Goal: Task Accomplishment & Management: Complete application form

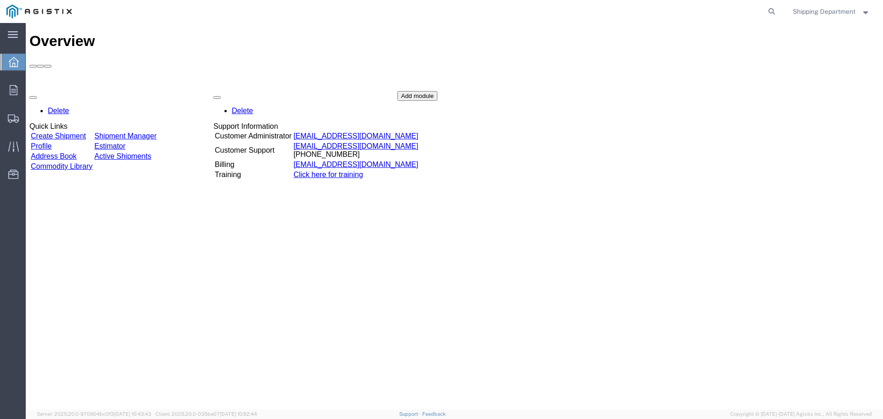
click at [83, 132] on link "Create Shipment" at bounding box center [58, 136] width 55 height 8
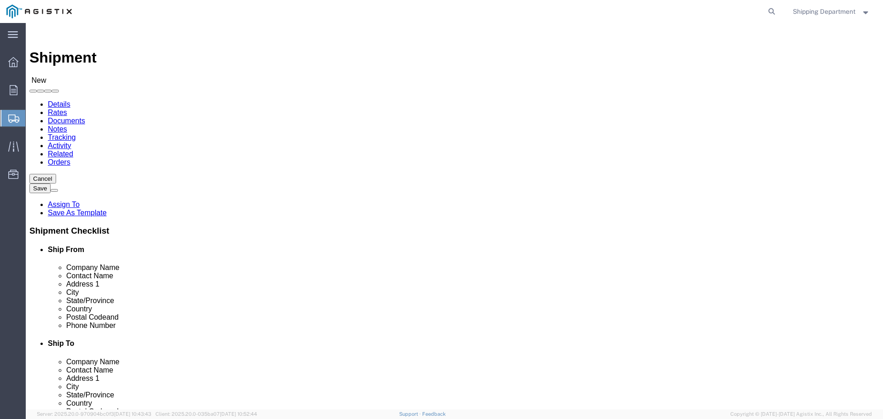
select select
click select "Select [PERSON_NAME] Manufacturing Co PG&E"
select select "9596"
click select "Select [PERSON_NAME] Manufacturing Co PG&E"
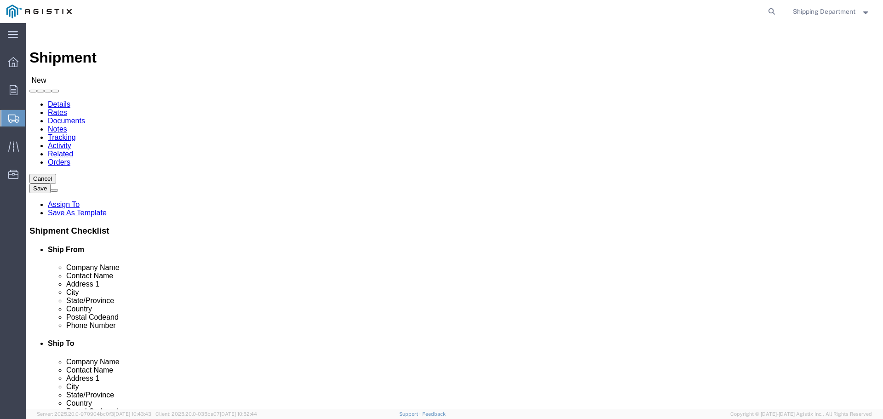
select select "PURCHORD"
select select
click select "Select All Others [GEOGRAPHIC_DATA] [GEOGRAPHIC_DATA] [GEOGRAPHIC_DATA] [GEOGRA…"
select select "19745"
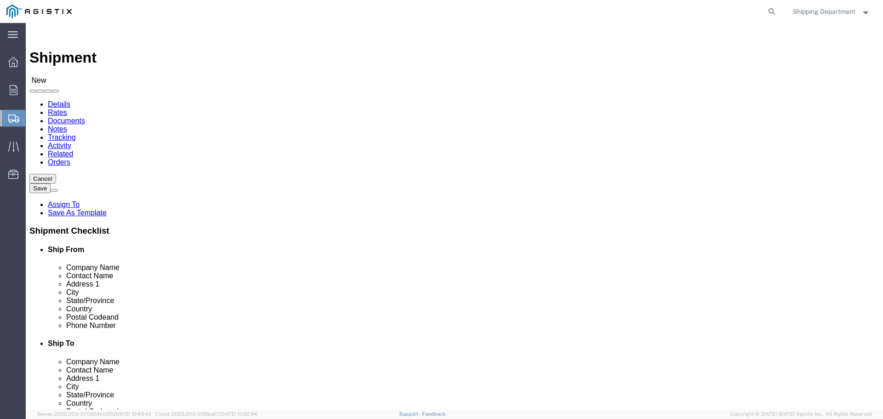
click select "Select All Others [GEOGRAPHIC_DATA] [GEOGRAPHIC_DATA] [GEOGRAPHIC_DATA] [GEOGRA…"
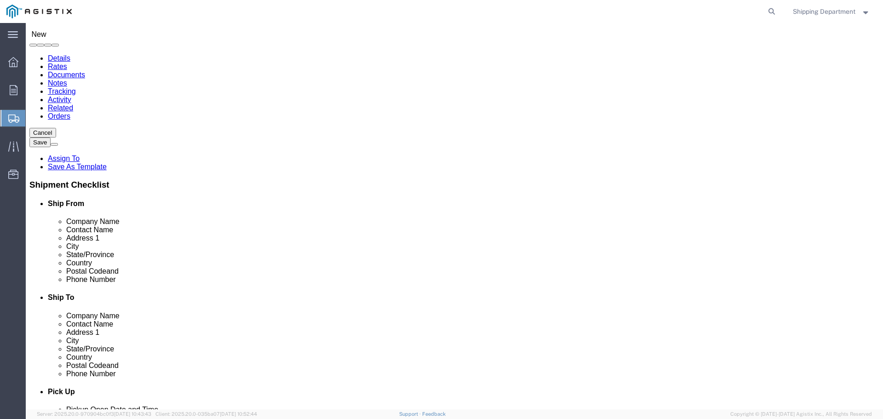
click span
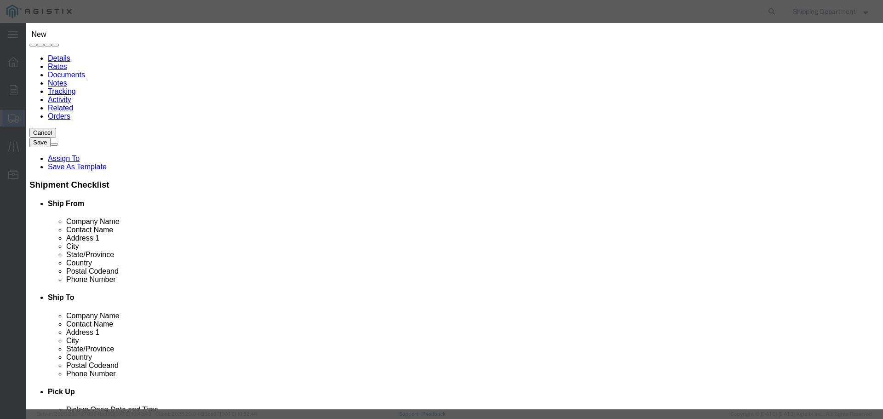
click link "Zip"
click button "Select"
select select
type input "[PERSON_NAME] MFG CO"
type input "[PERSON_NAME]"
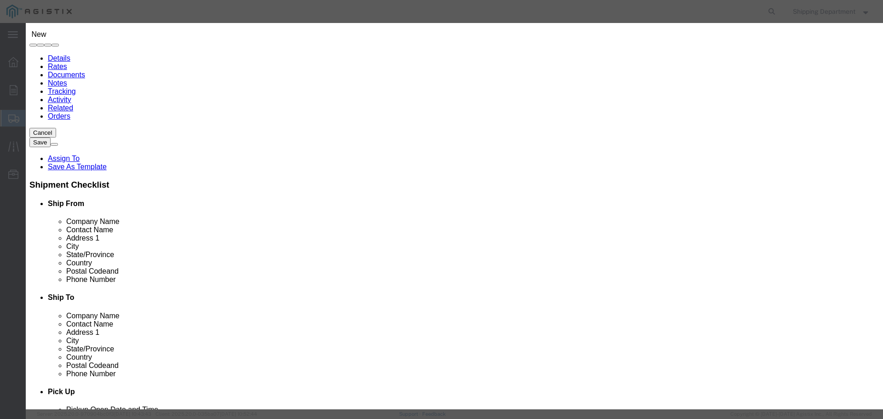
type input "2261 [PERSON_NAME] CT"
type input "[GEOGRAPHIC_DATA]"
type input "94565"
type input "5108563600"
select select "CA"
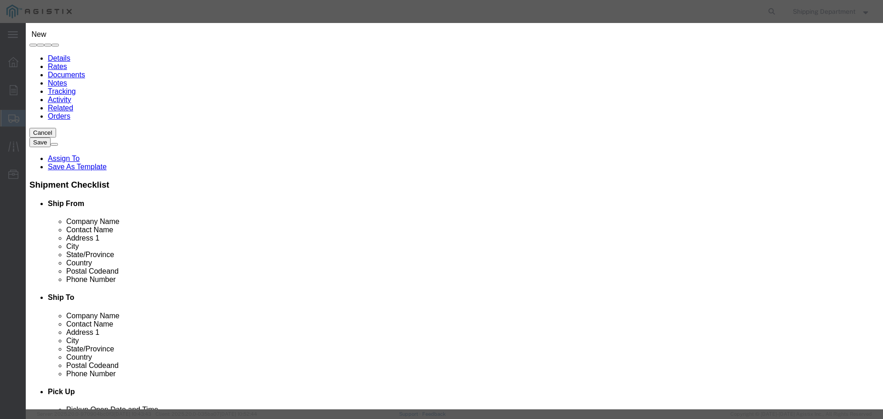
click button "Select"
select select
type input "PG&E - [GEOGRAPHIC_DATA]"
type input "RECEIVING DEPT"
type input "[STREET_ADDRESS]"
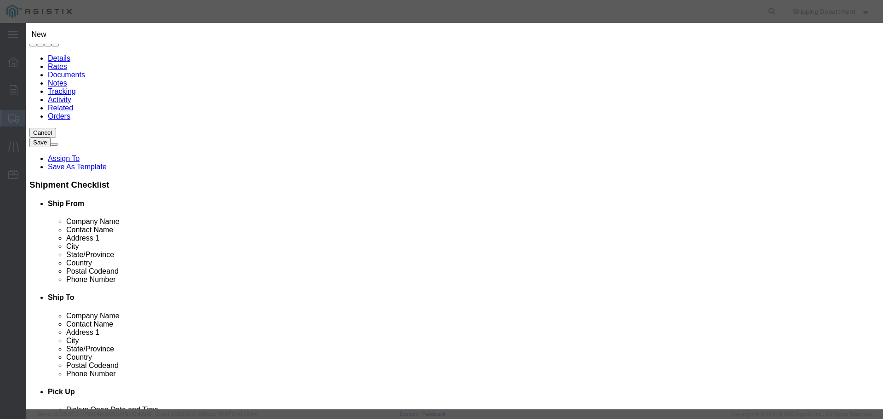
type input "[GEOGRAPHIC_DATA]"
type input "93725"
type input "5108563600"
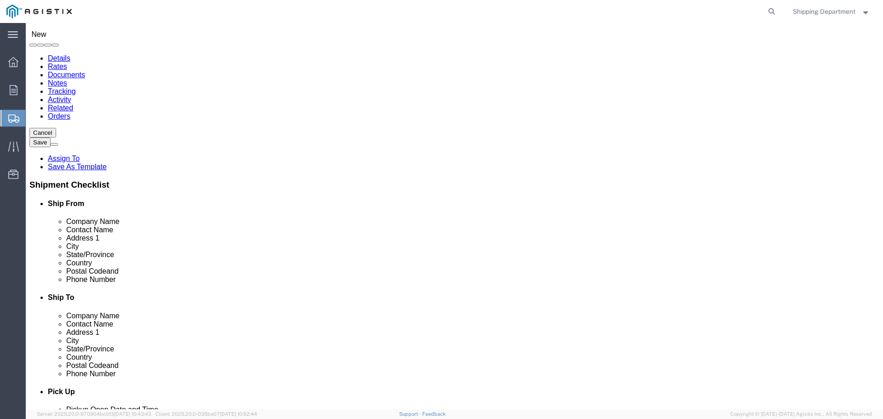
select select "CA"
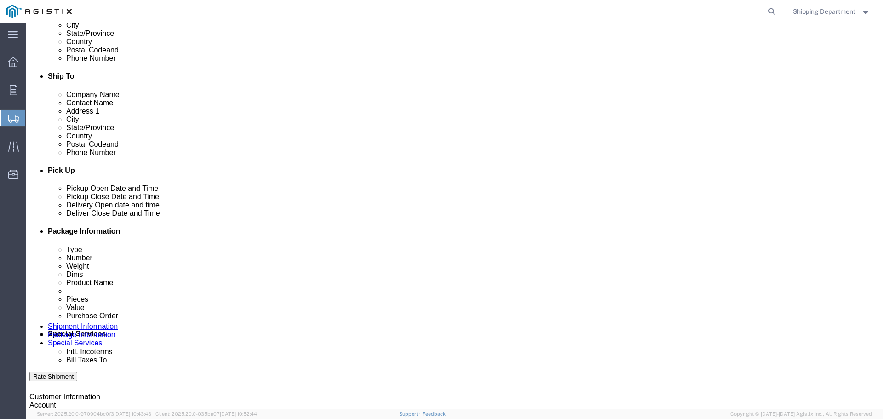
scroll to position [276, 0]
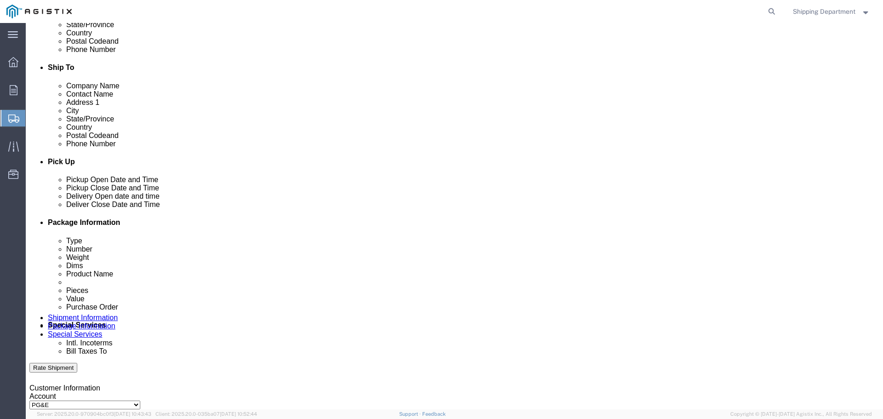
click div "[DATE] 1:00 PM"
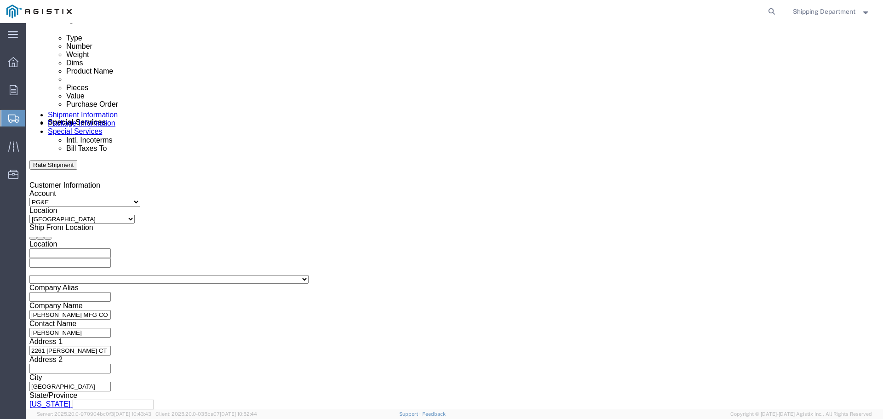
click input "1:00 PM"
click input "7:00 PM"
type input "7:00 AM"
click button "Apply"
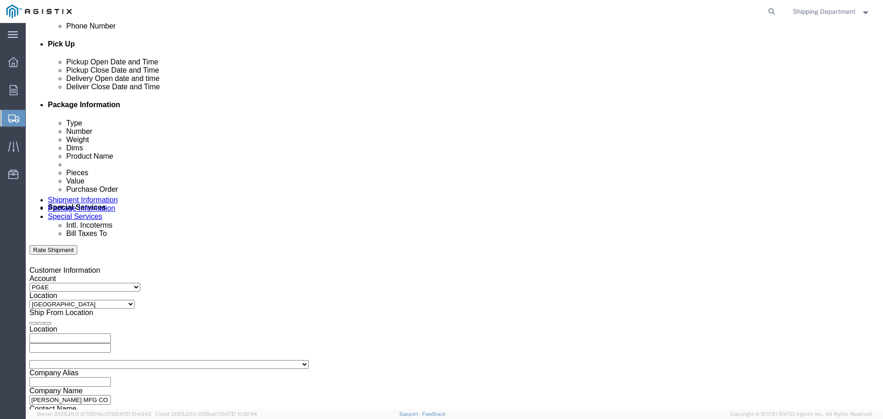
scroll to position [387, 0]
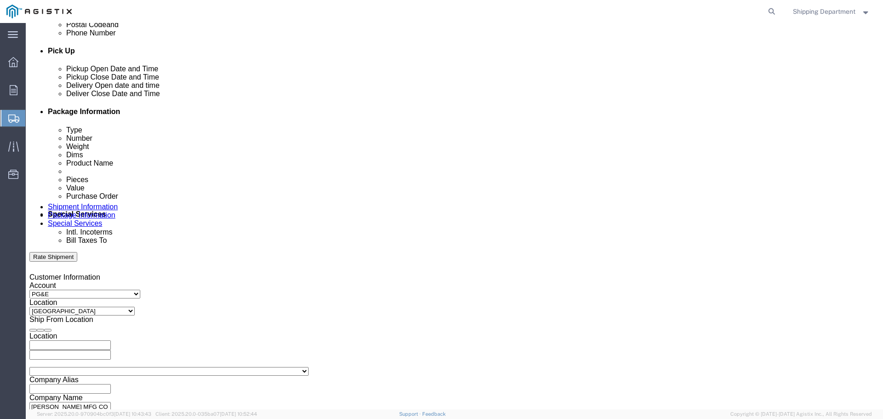
click div
click button "Apply"
click div
click button "Apply"
click input "text"
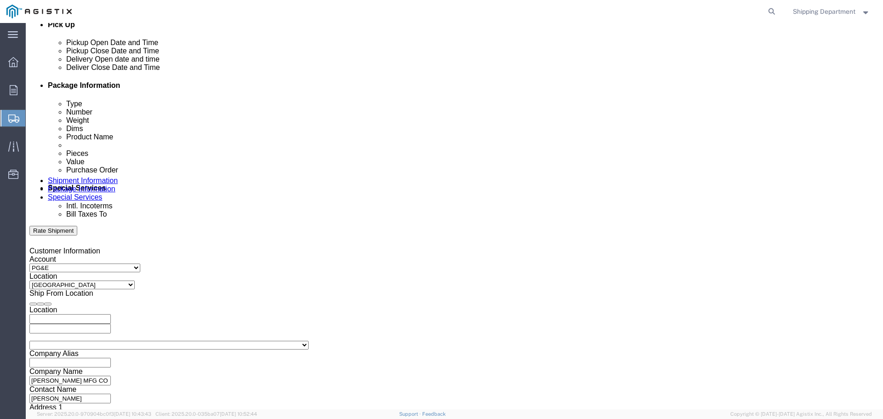
scroll to position [479, 0]
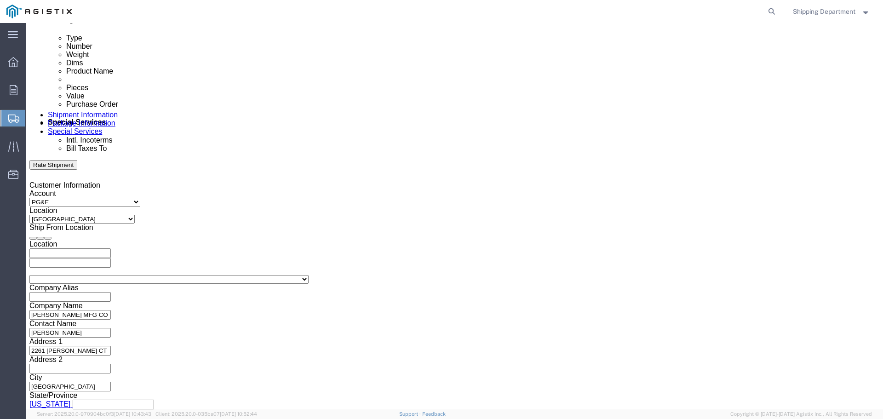
type input "3501415460"
click button "Continue"
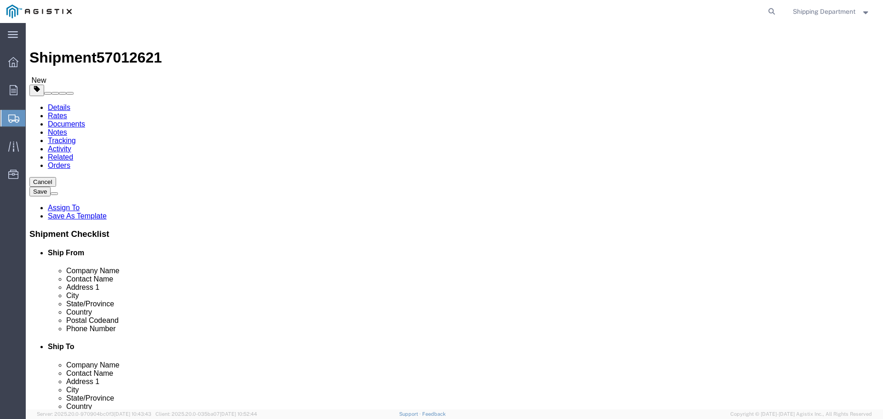
click select "Select Bulk Bundle(s) Cardboard Box(es) Carton(s) Crate(s) Drum(s) (Fiberboard)…"
select select "PONS"
click select "Select Bulk Bundle(s) Cardboard Box(es) Carton(s) Crate(s) Drum(s) (Fiberboard)…"
click input "1"
type input "10"
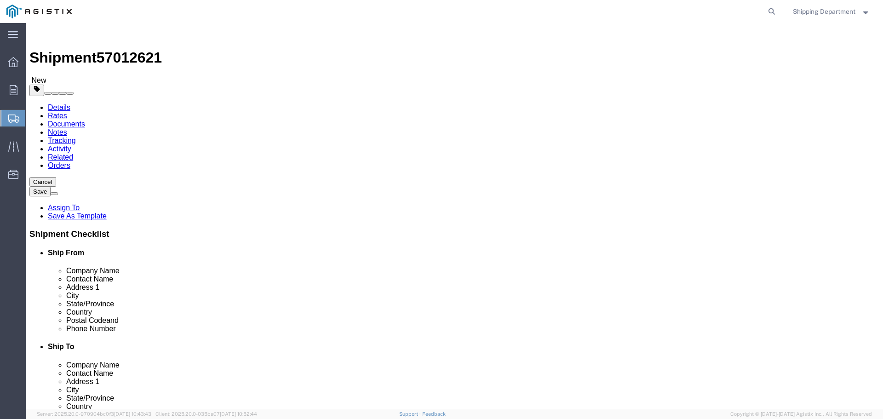
click input "text"
type input "96"
type input "48"
type input "58"
drag, startPoint x: 147, startPoint y: 229, endPoint x: 98, endPoint y: 227, distance: 49.3
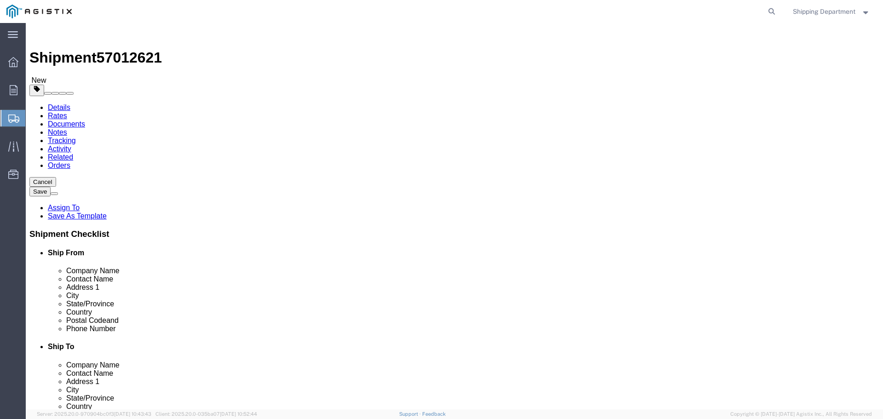
click div "Weight Total weight of packages in pounds or kilograms 0.00 Select kgs lbs Ship…"
type input "16000"
click link "Add Content"
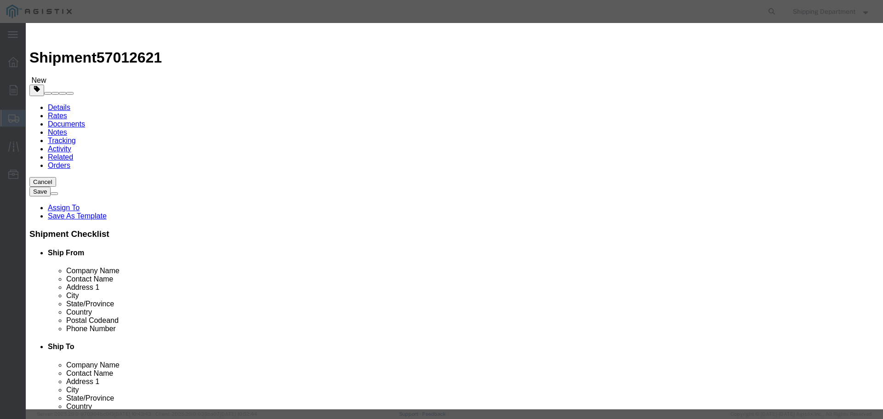
click input "text"
type input "m150591"
click td "Name: CROSSARM COMPOSITE TANGENT 8'"
select select
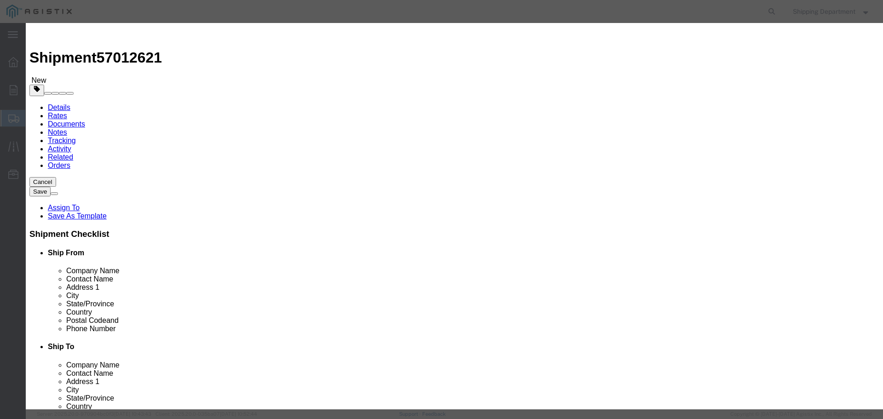
select select "USD"
type input "CROSSARM COMPOSITE TANGENT 8'"
type input "M150591"
click input "text"
type input "420"
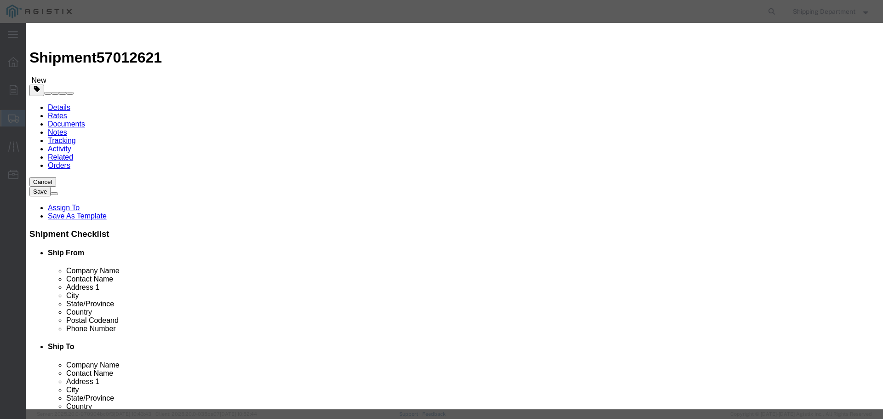
click input "text"
type input "1"
click select "Select 50 55 60 65 70 85 92.5 100 125 175 250 300 400"
select select "50"
click select "Select 50 55 60 65 70 85 92.5 100 125 175 250 300 400"
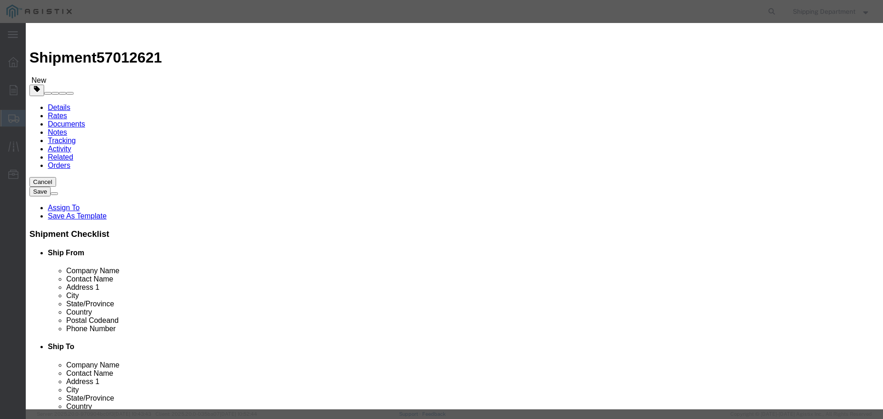
click button "Save & Close"
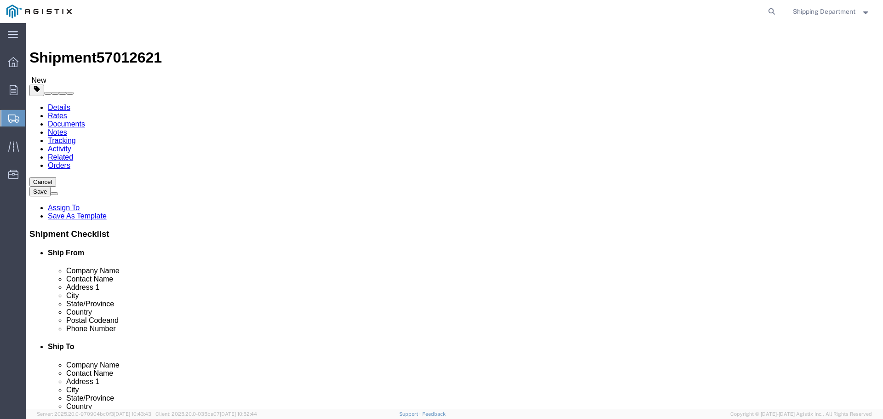
click button "Continue"
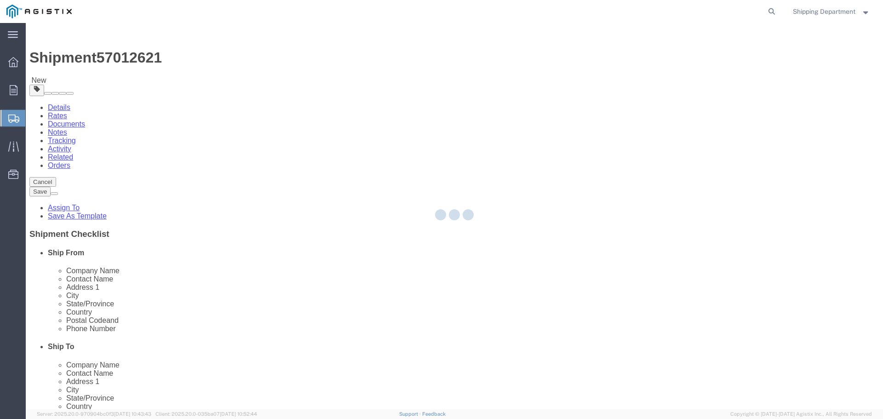
select select
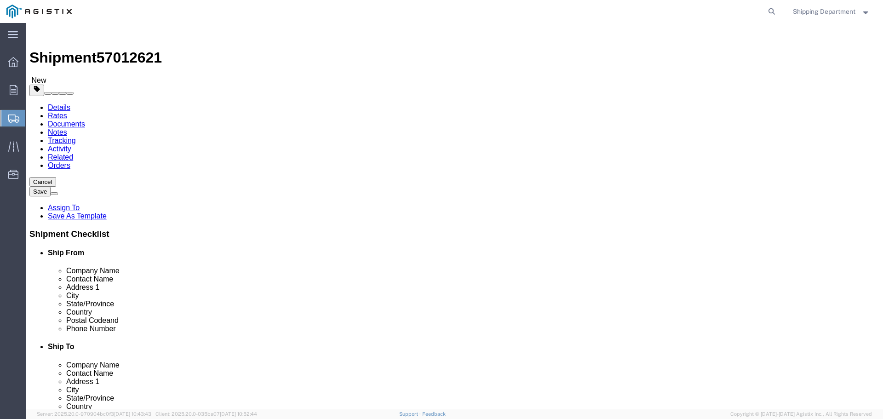
click button "Rate Shipment"
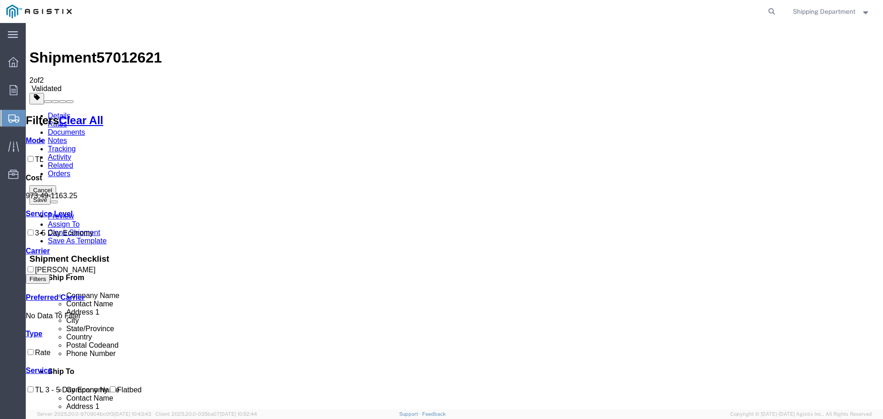
checkbox input "true"
